Goal: Transaction & Acquisition: Purchase product/service

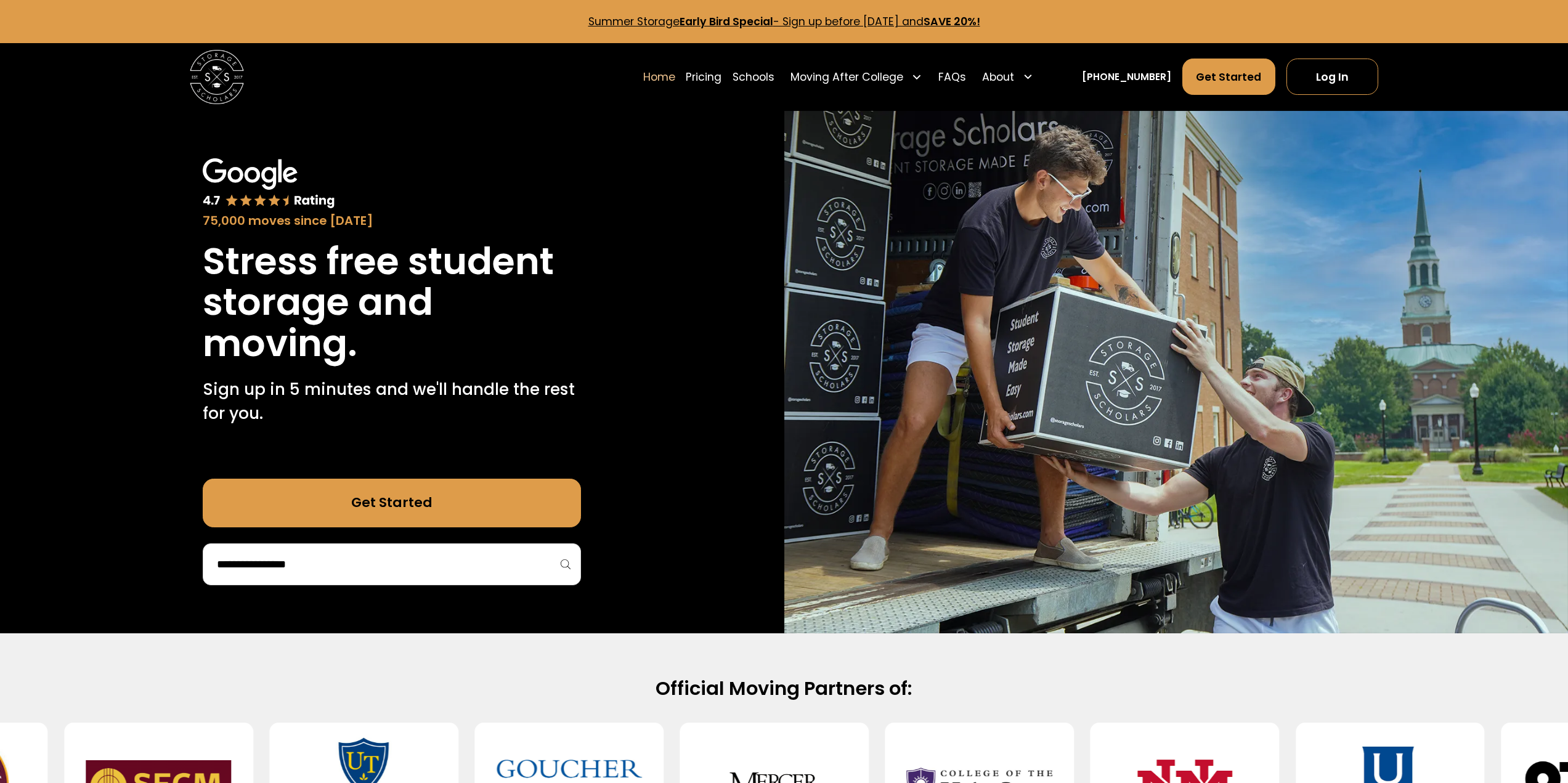
click at [375, 553] on div at bounding box center [391, 564] width 378 height 42
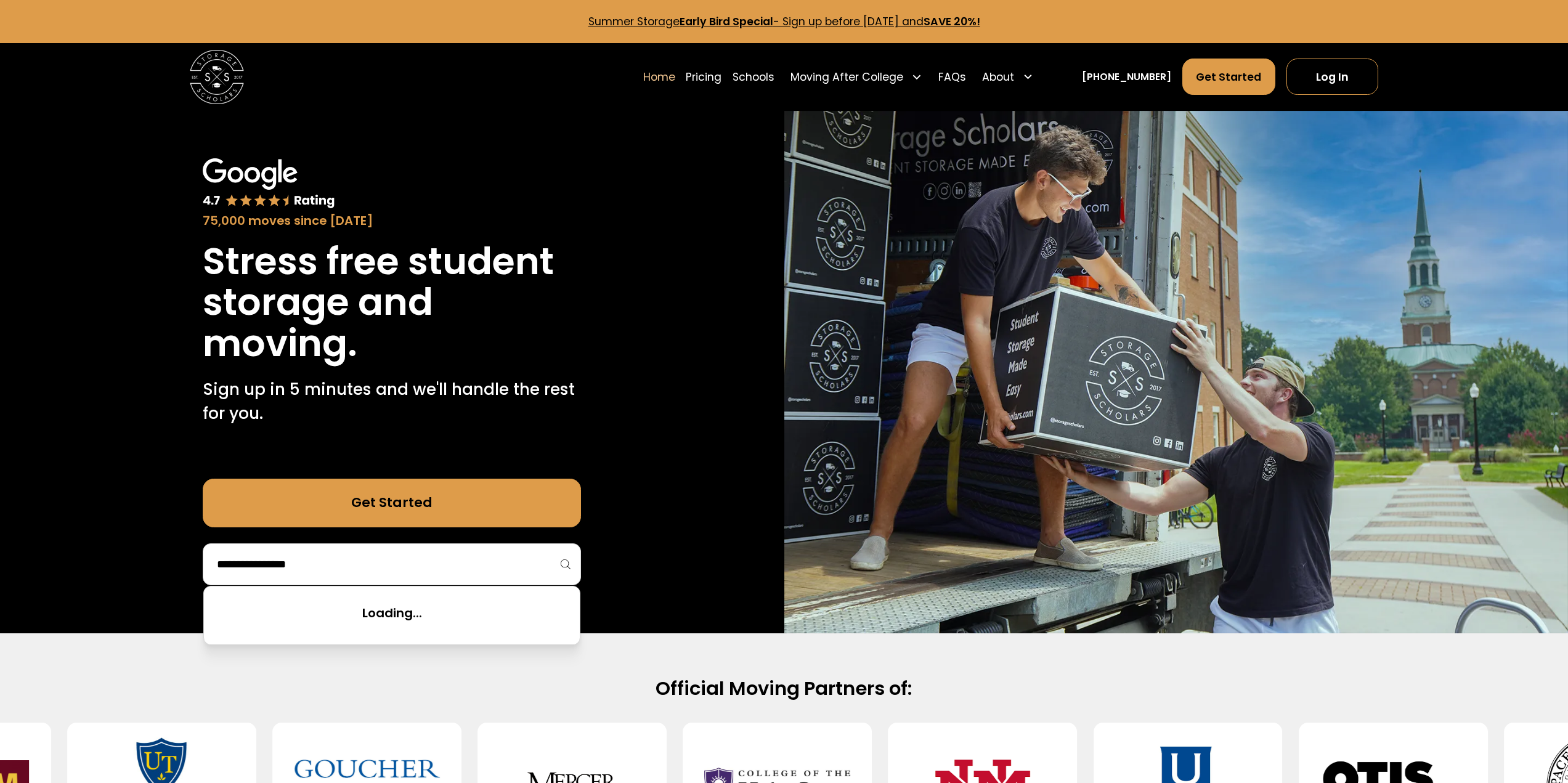
click at [375, 563] on input "search" at bounding box center [391, 563] width 353 height 21
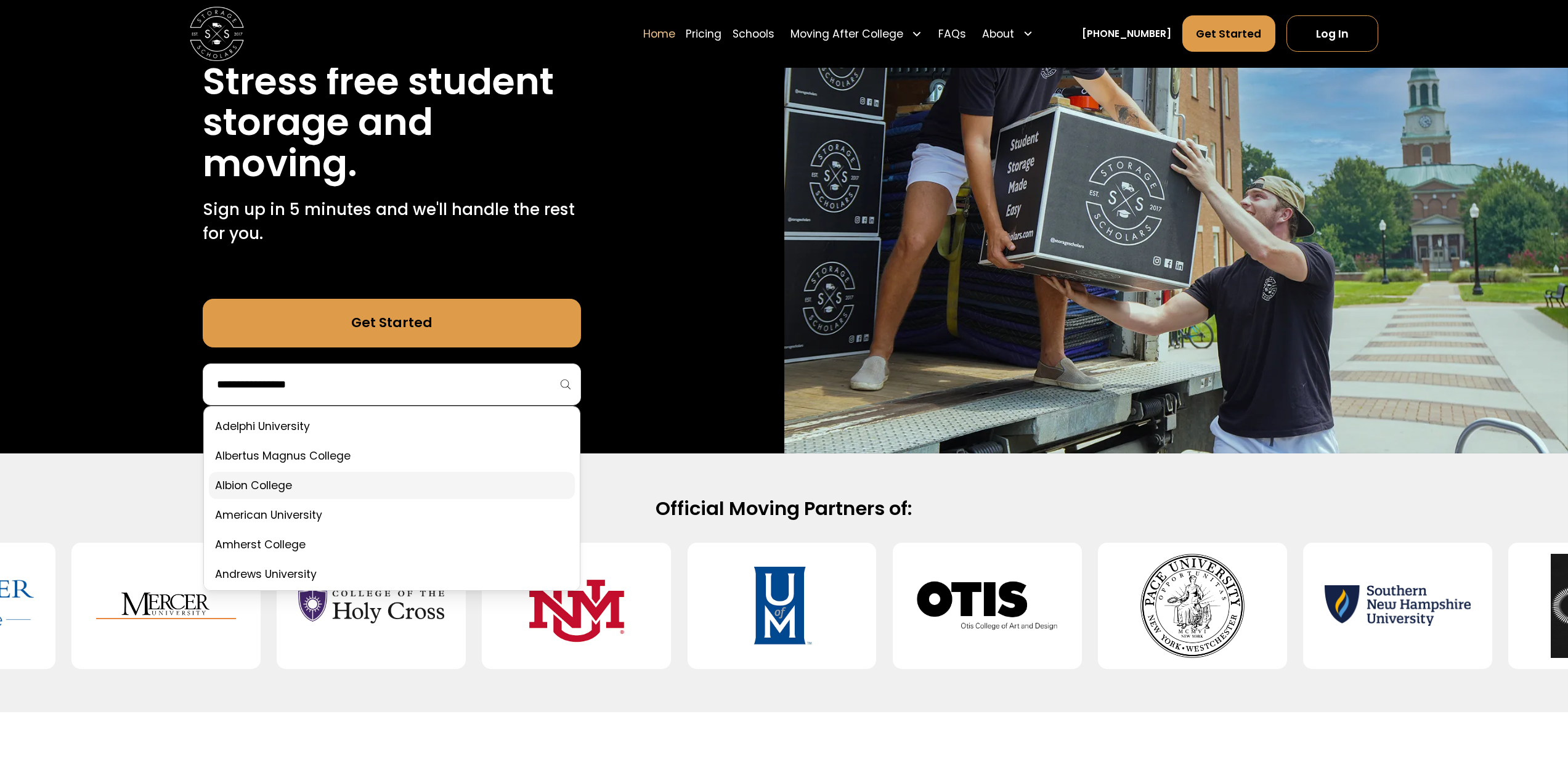
scroll to position [185, 0]
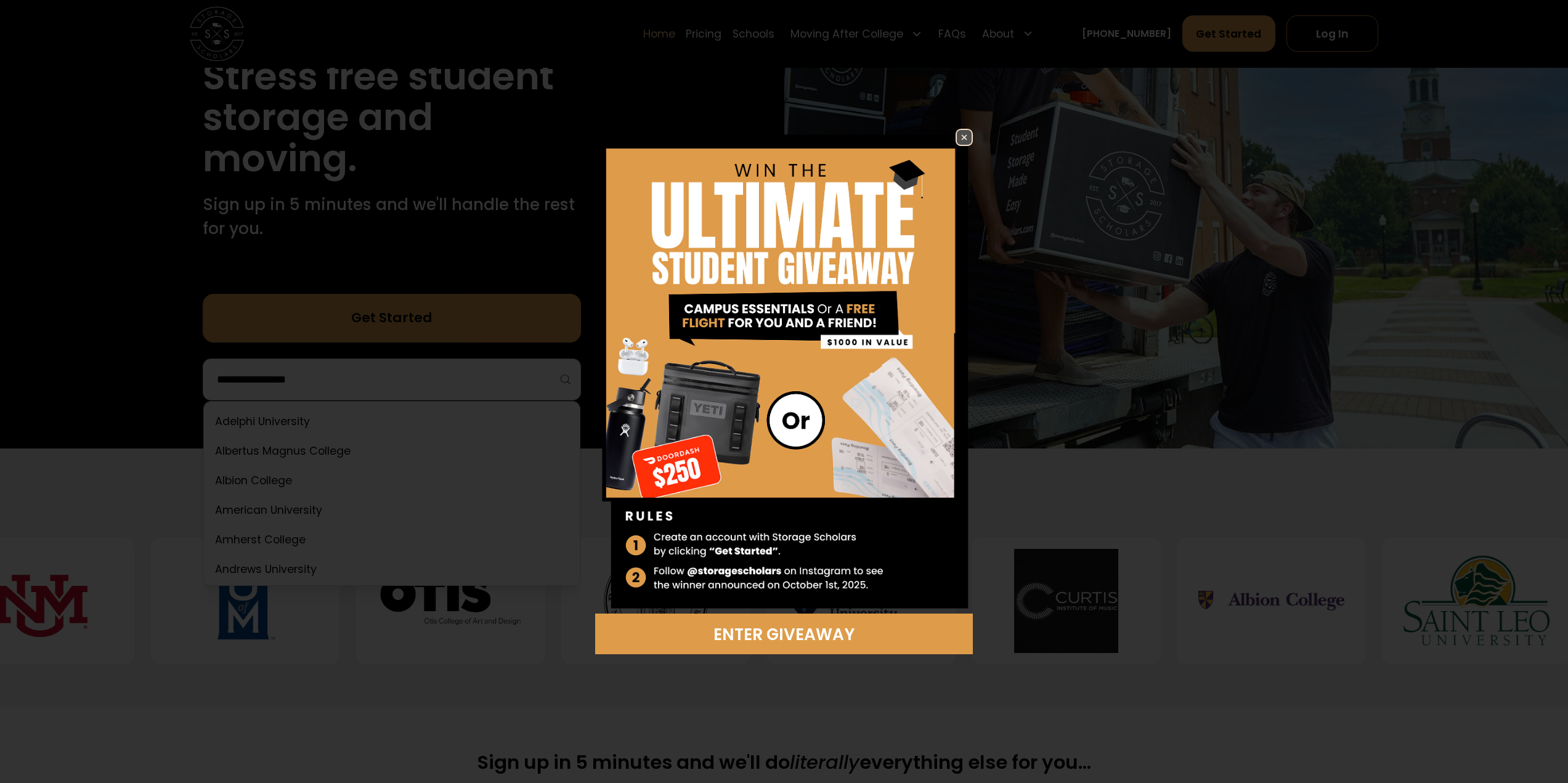
click at [964, 133] on img at bounding box center [964, 137] width 15 height 15
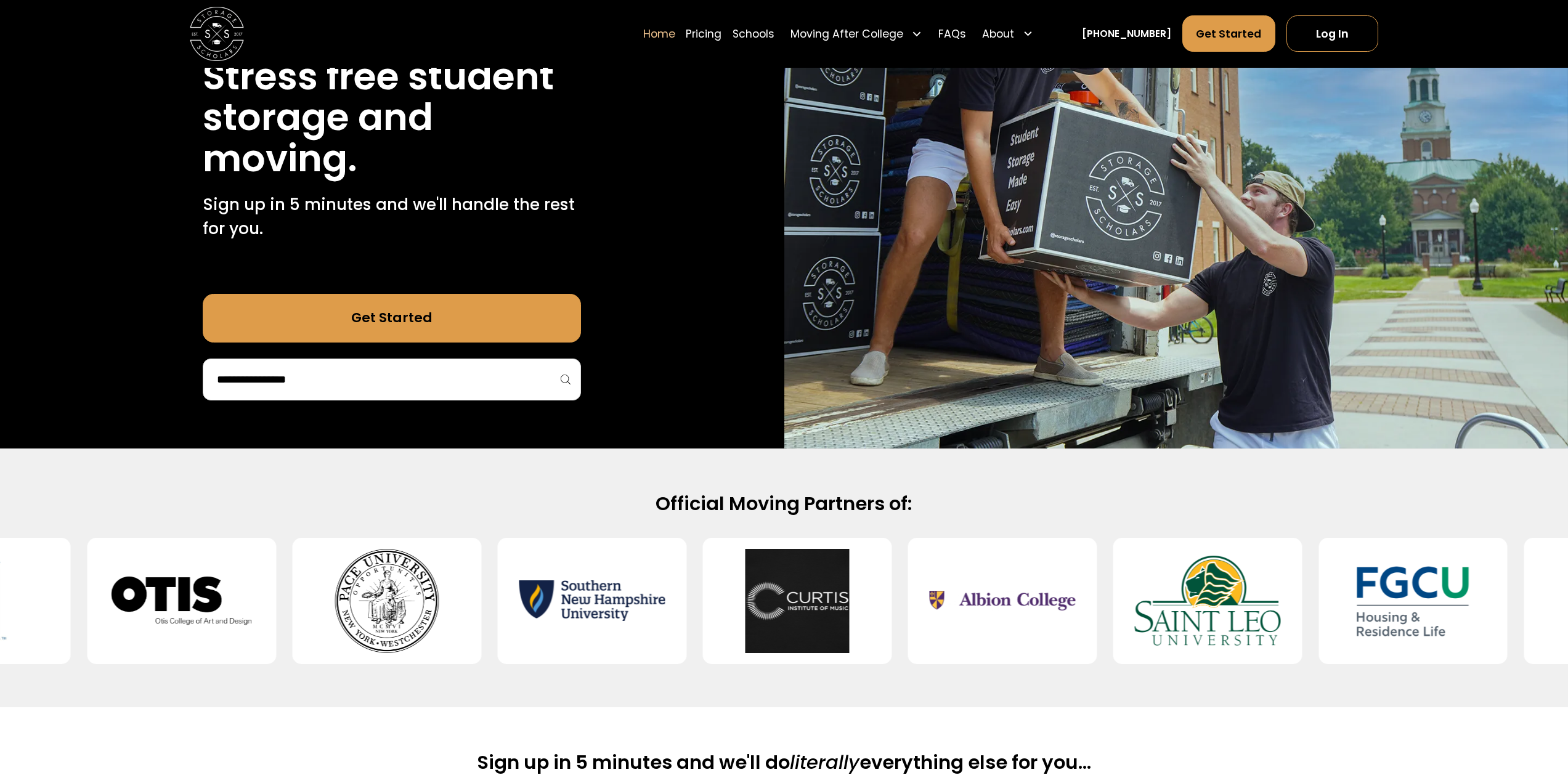
click at [465, 366] on div at bounding box center [391, 379] width 378 height 42
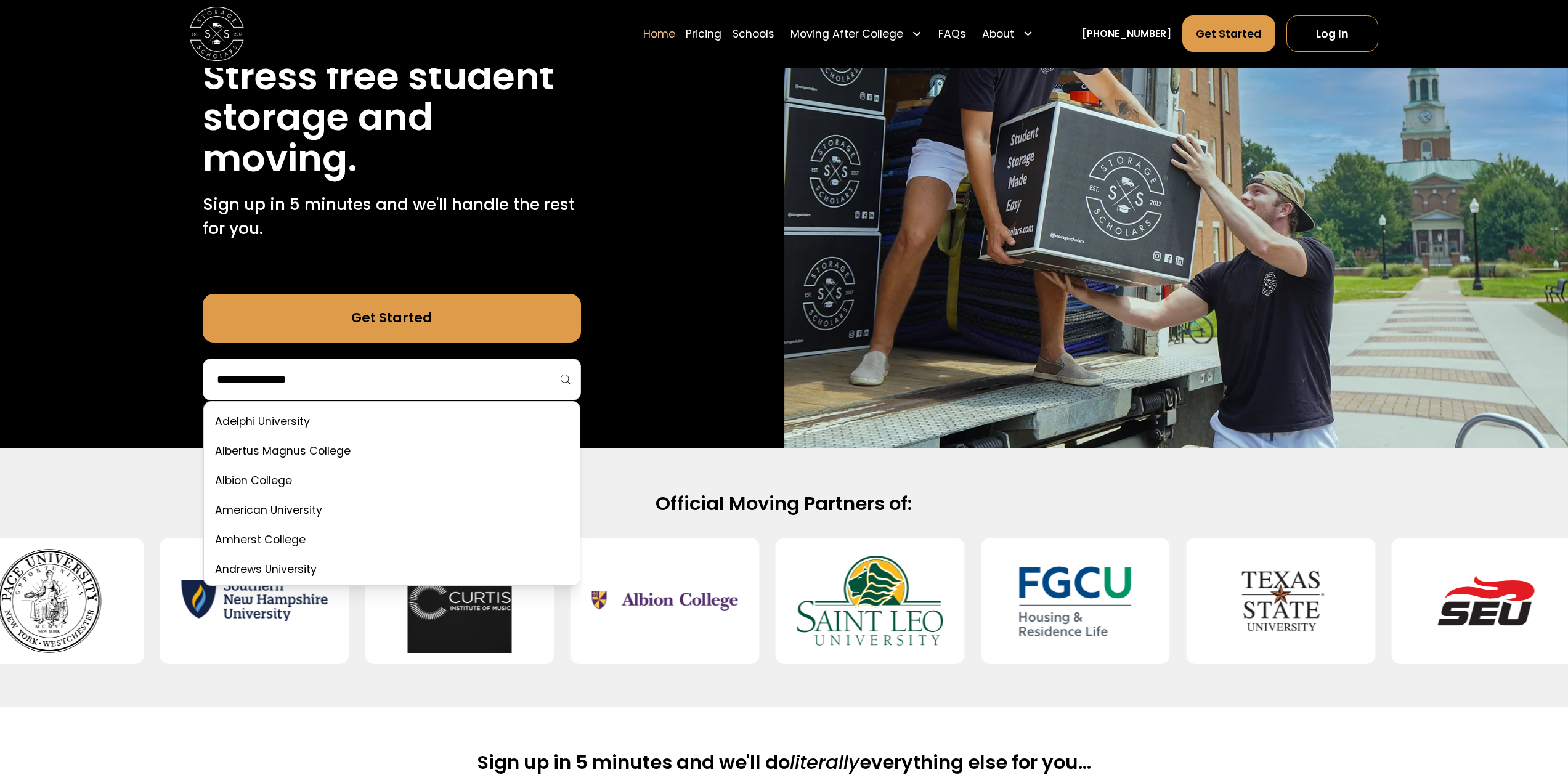
drag, startPoint x: 368, startPoint y: 380, endPoint x: 360, endPoint y: 381, distance: 8.1
click at [368, 380] on input "search" at bounding box center [391, 379] width 353 height 21
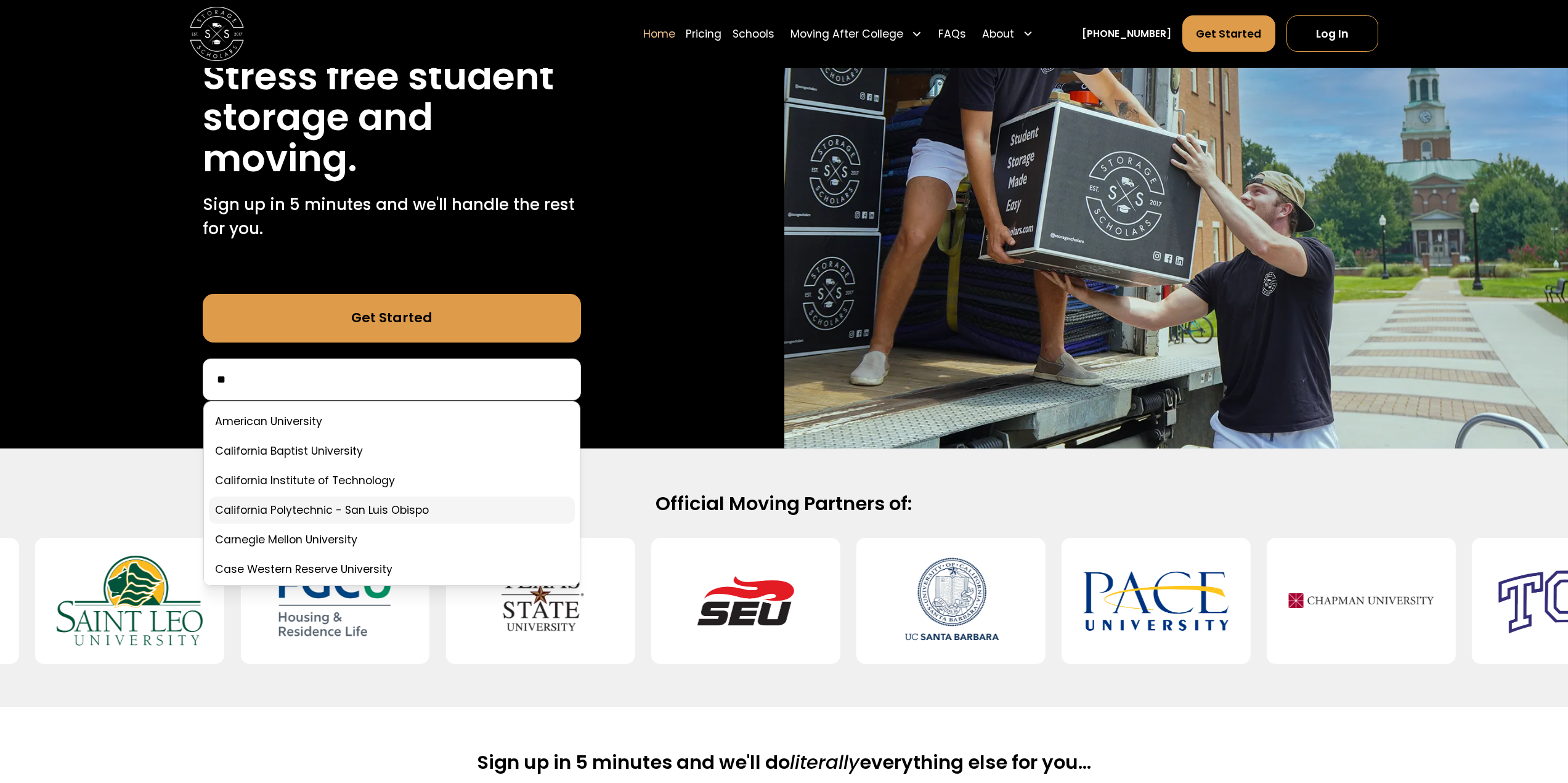
type input "**"
click at [347, 505] on link at bounding box center [391, 510] width 366 height 27
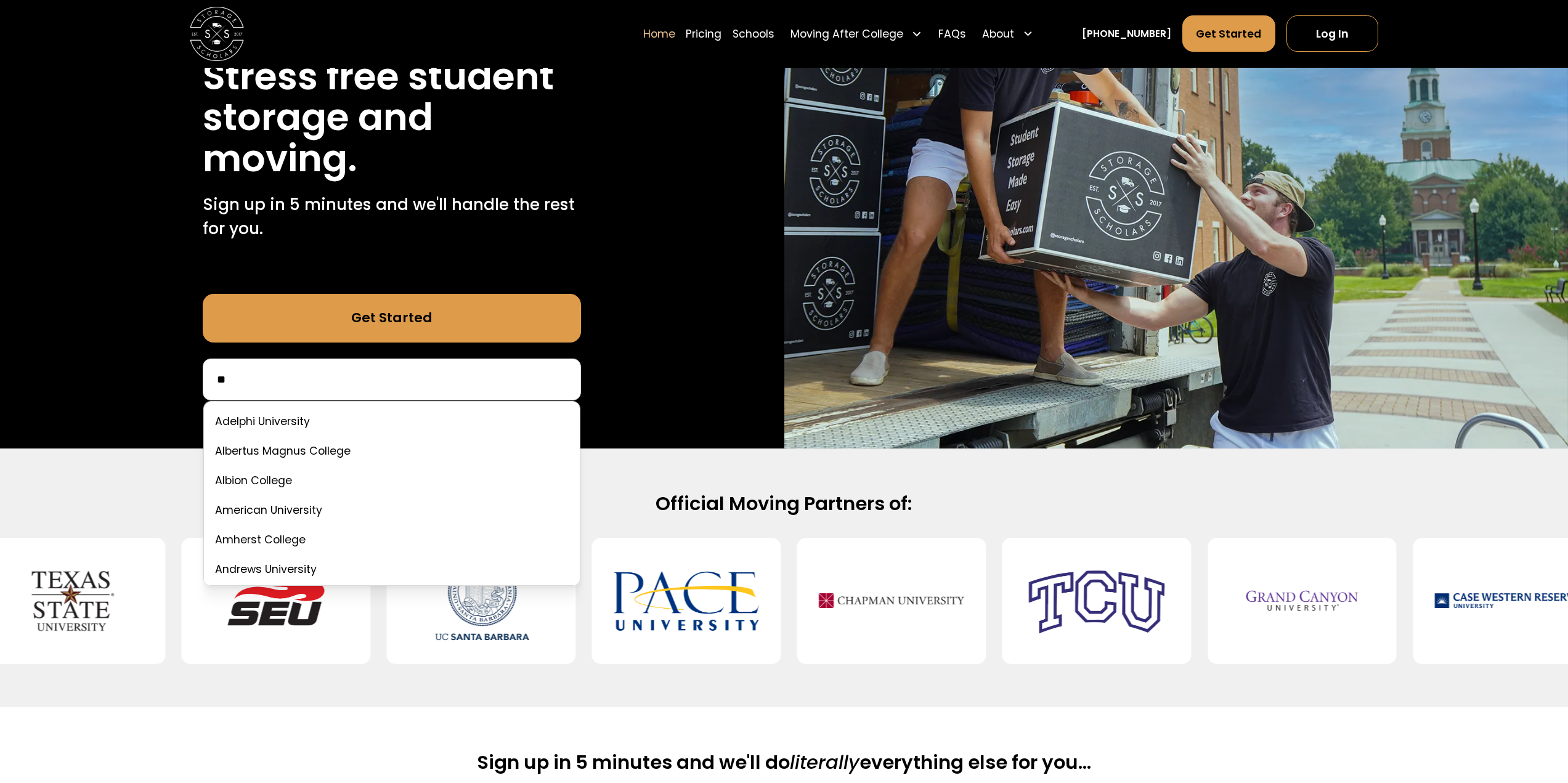
click at [426, 378] on input "**" at bounding box center [391, 379] width 353 height 21
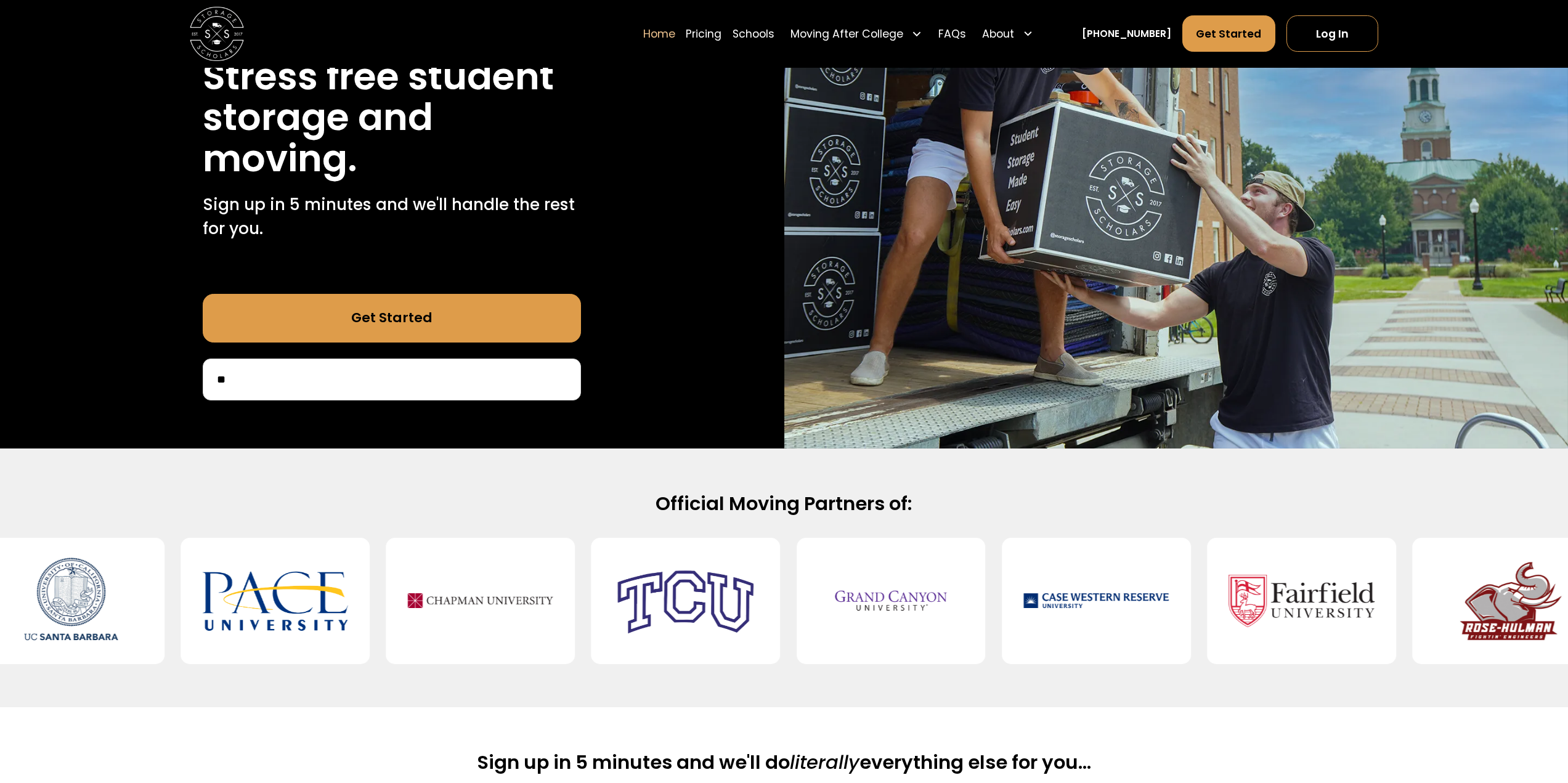
scroll to position [0, 0]
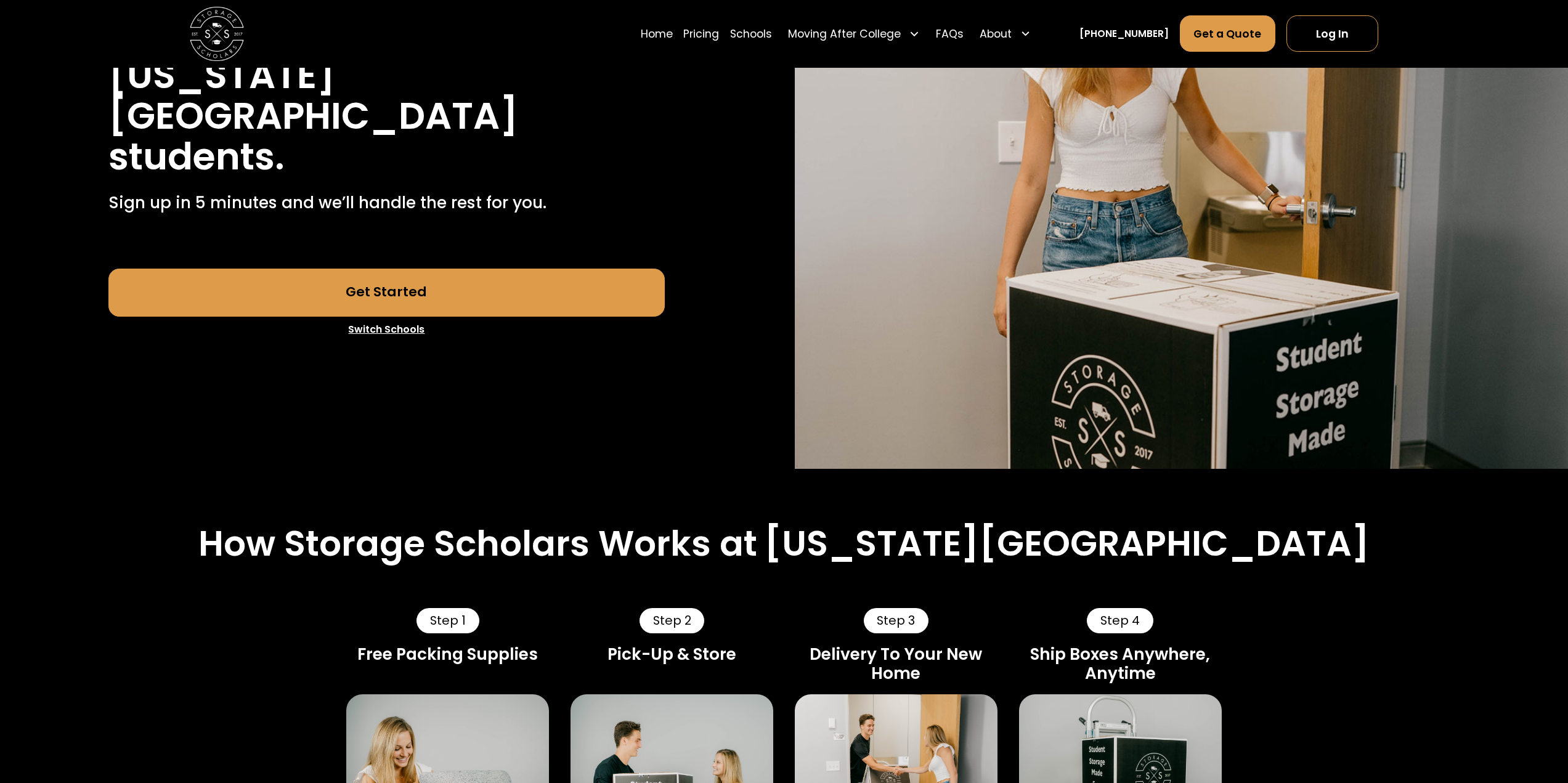
scroll to position [185, 0]
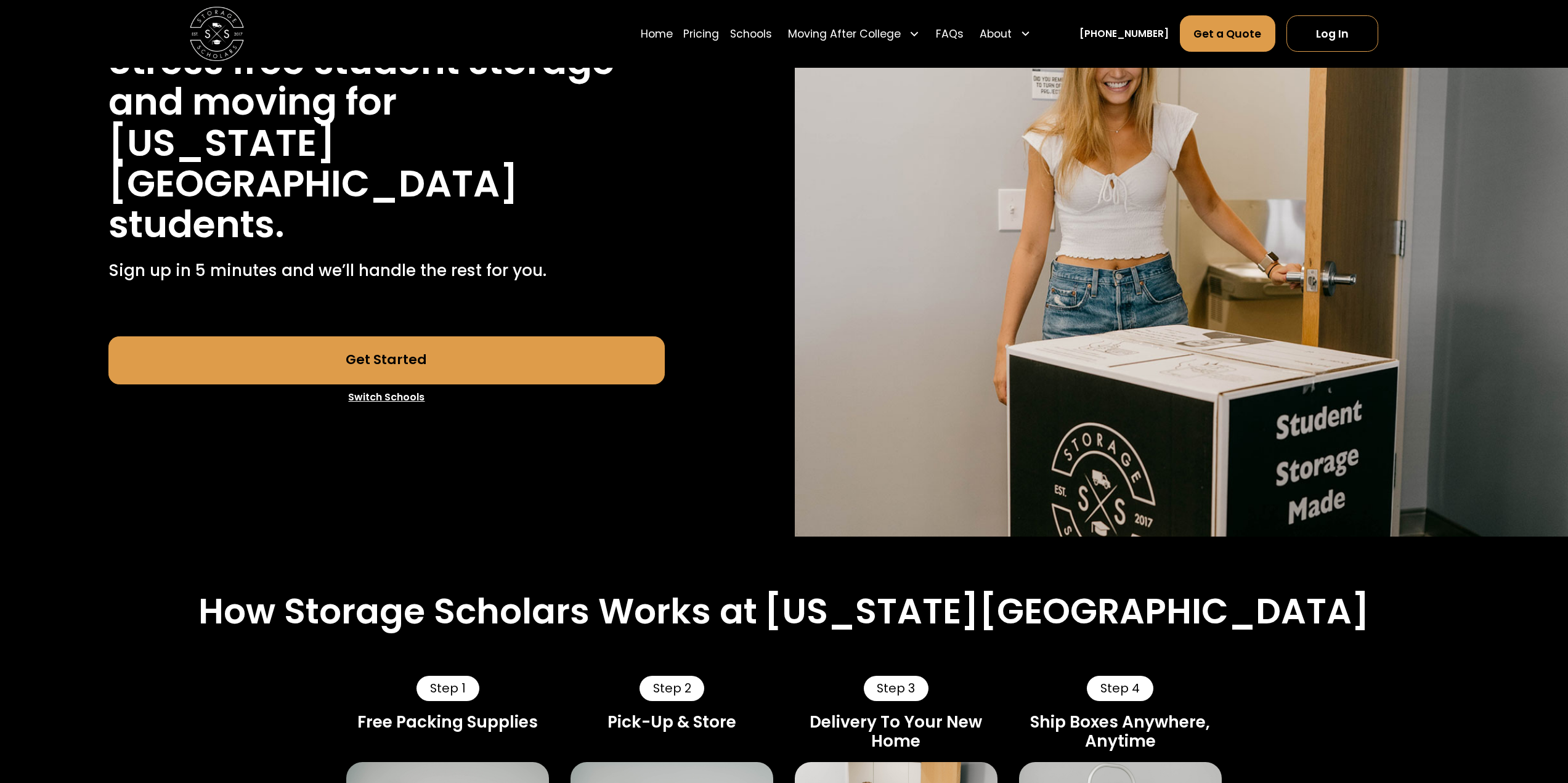
click at [412, 365] on link "Get Started" at bounding box center [387, 361] width 557 height 49
click at [1203, 36] on link "Get a Quote" at bounding box center [1228, 33] width 96 height 36
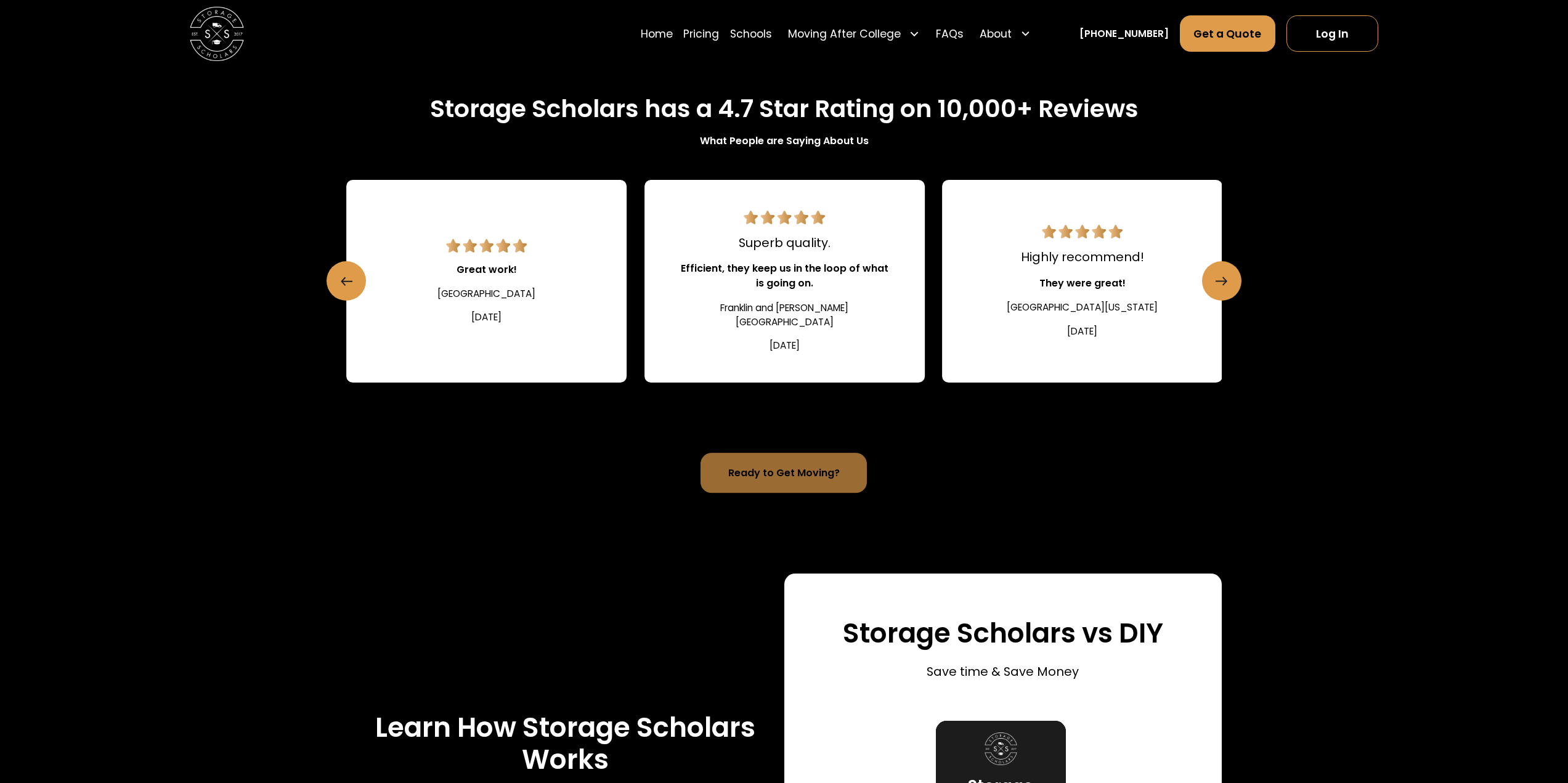
scroll to position [1848, 0]
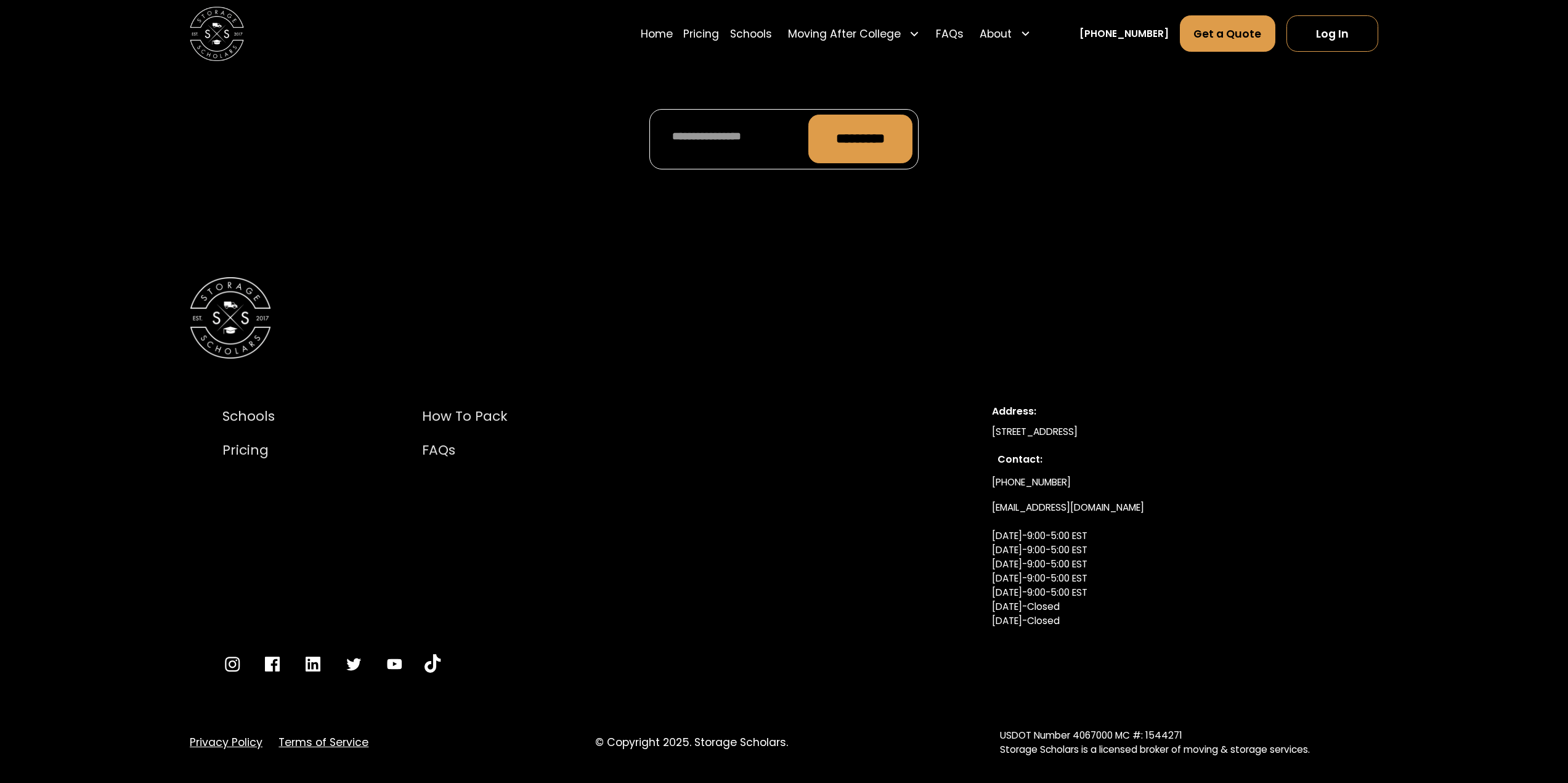
scroll to position [6050, 0]
